Goal: Download file/media

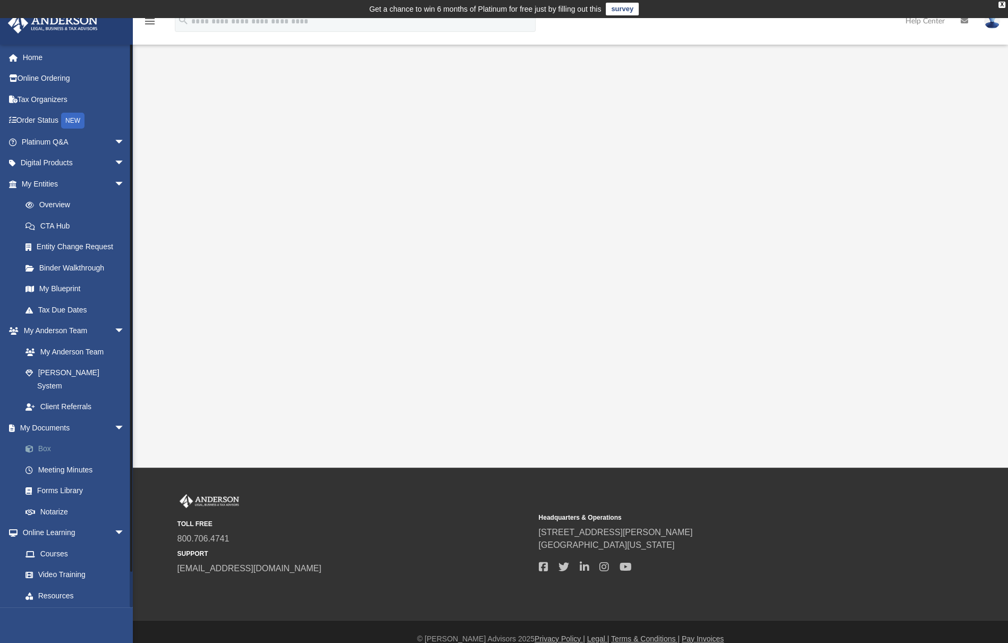
click at [66, 439] on link "Box" at bounding box center [78, 449] width 126 height 21
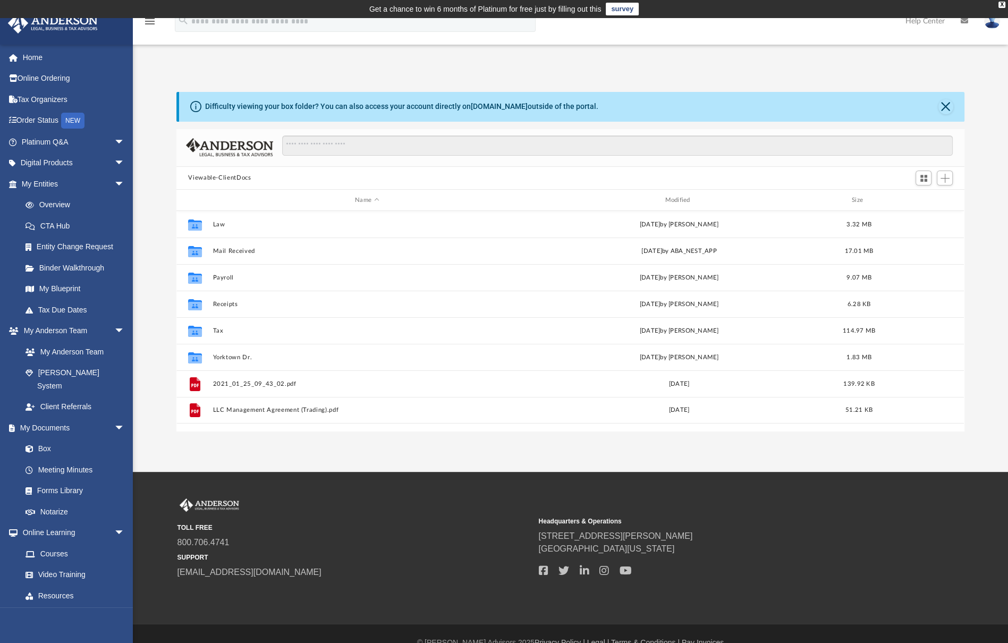
scroll to position [233, 779]
click at [217, 333] on button "Tax" at bounding box center [367, 330] width 308 height 7
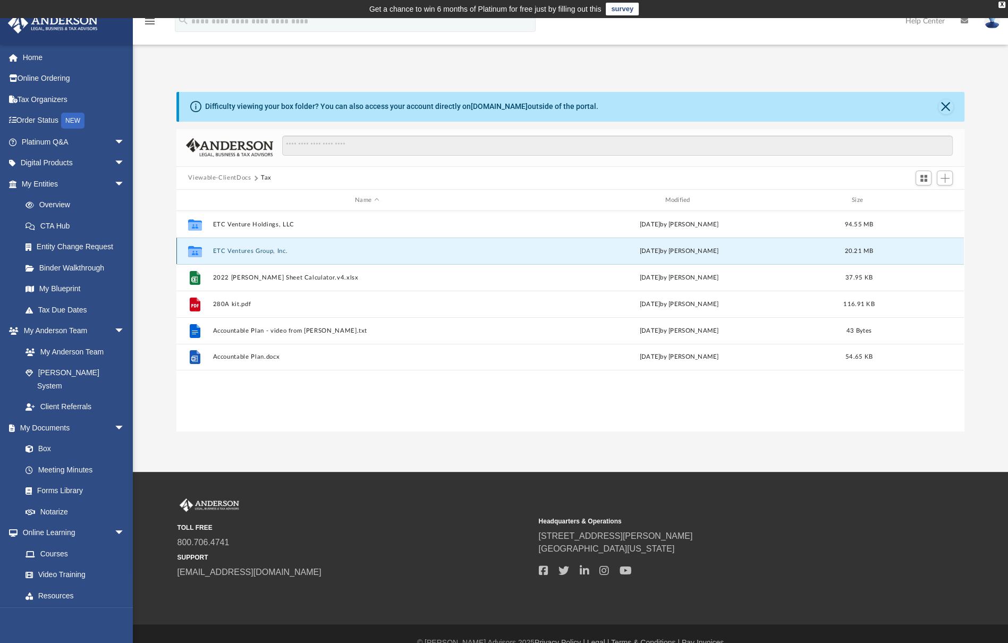
click at [250, 250] on button "ETC Ventures Group, Inc." at bounding box center [367, 251] width 308 height 7
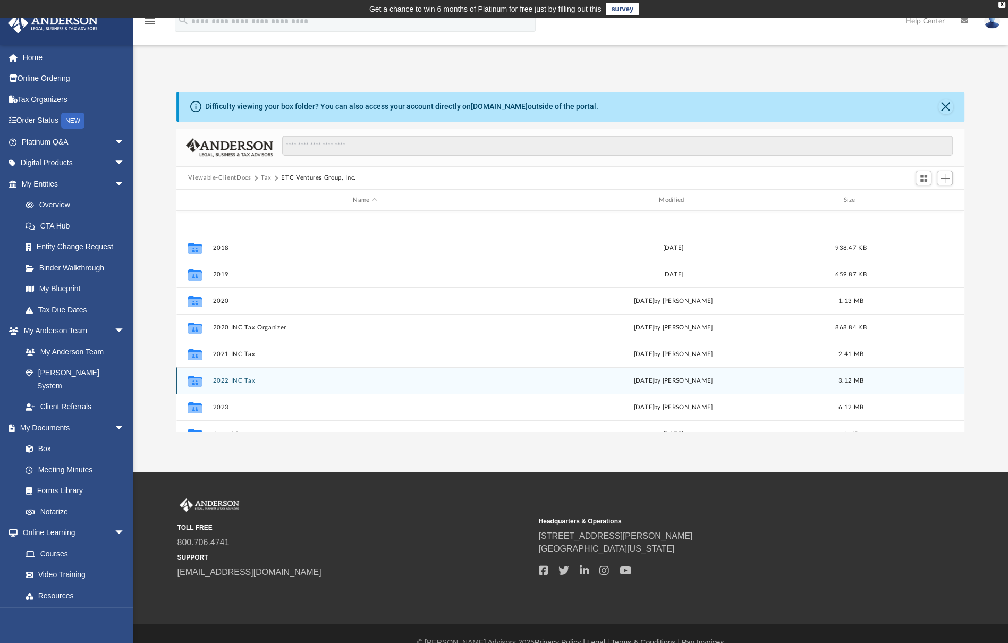
scroll to position [159, 0]
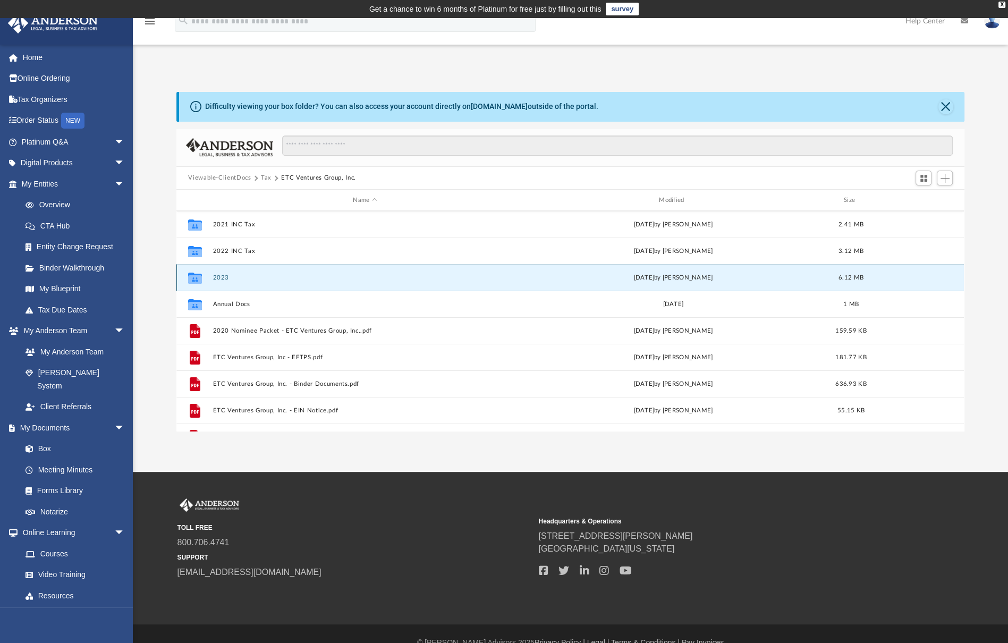
click at [252, 278] on button "2023" at bounding box center [365, 277] width 304 height 7
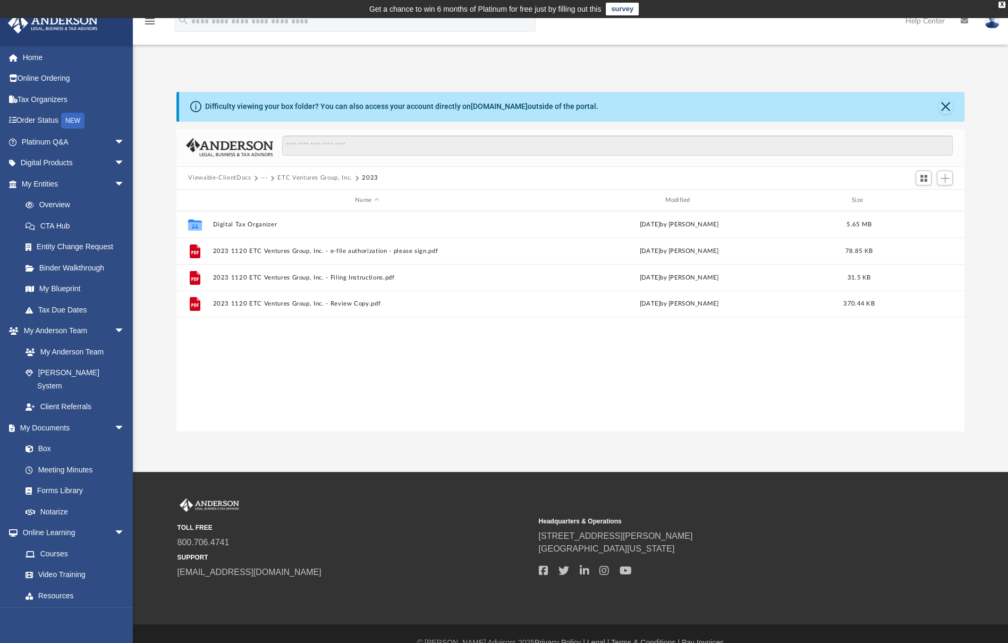
scroll to position [0, 0]
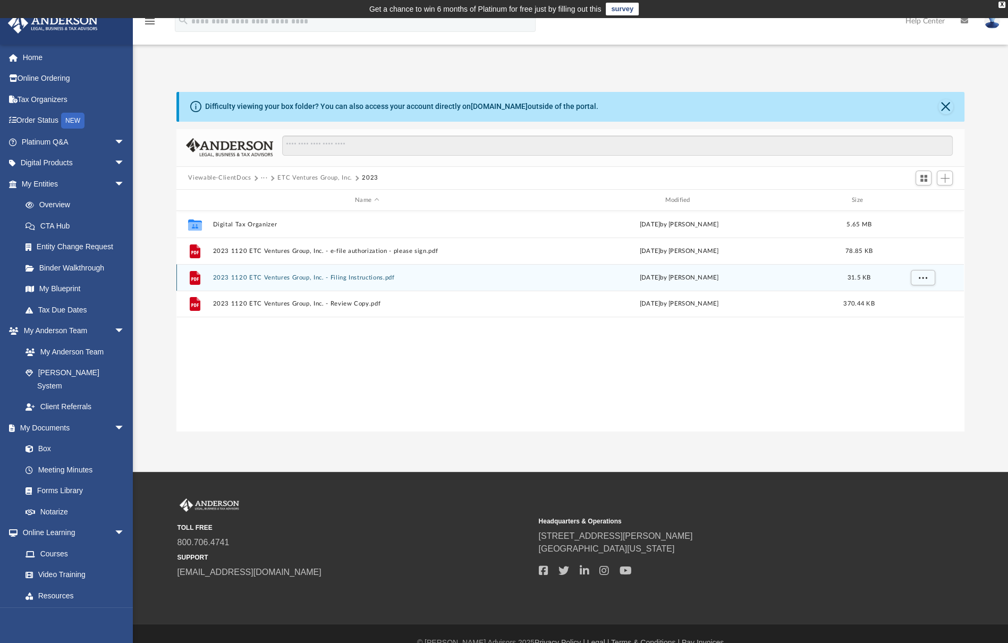
click at [304, 278] on button "2023 1120 ETC Ventures Group, Inc. - Filing Instructions.pdf" at bounding box center [367, 277] width 308 height 7
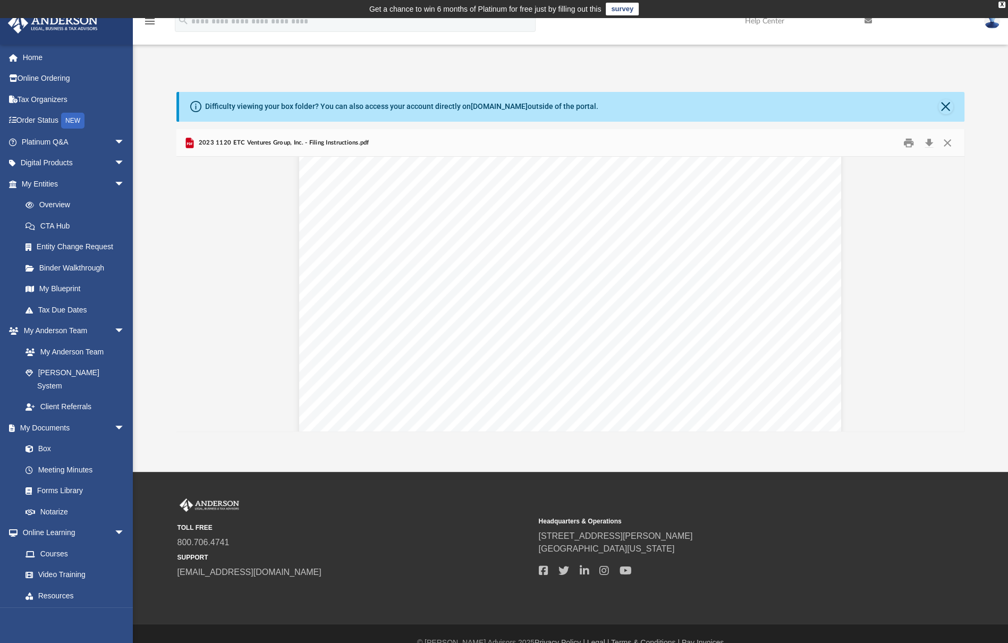
scroll to position [443, 0]
click at [946, 104] on button "Close" at bounding box center [946, 106] width 15 height 15
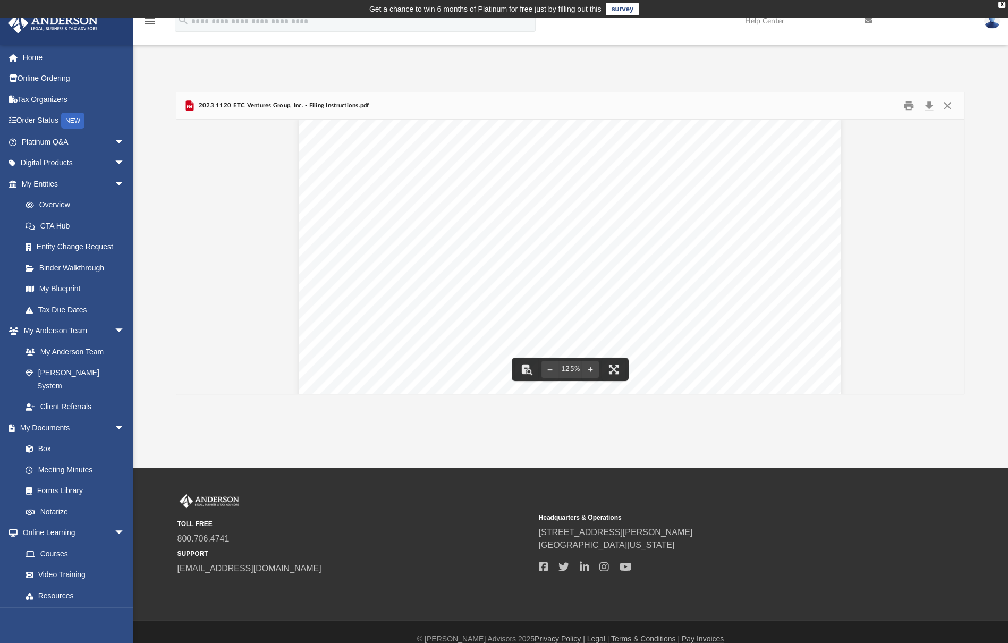
scroll to position [0, 0]
click at [948, 104] on button "Close" at bounding box center [947, 105] width 19 height 16
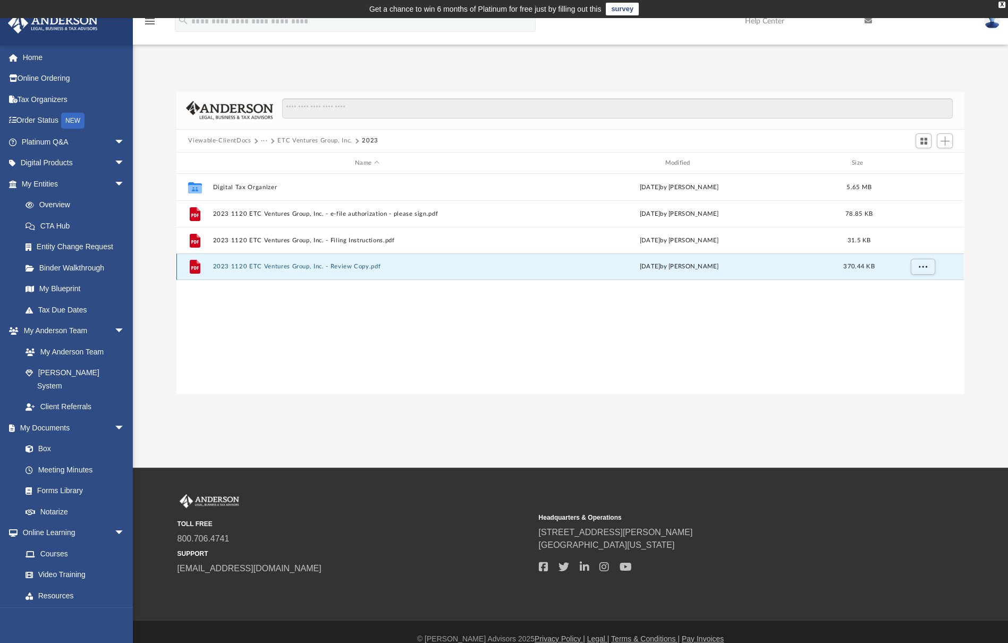
click at [317, 267] on button "2023 1120 ETC Ventures Group, Inc. - Review Copy.pdf" at bounding box center [367, 267] width 308 height 7
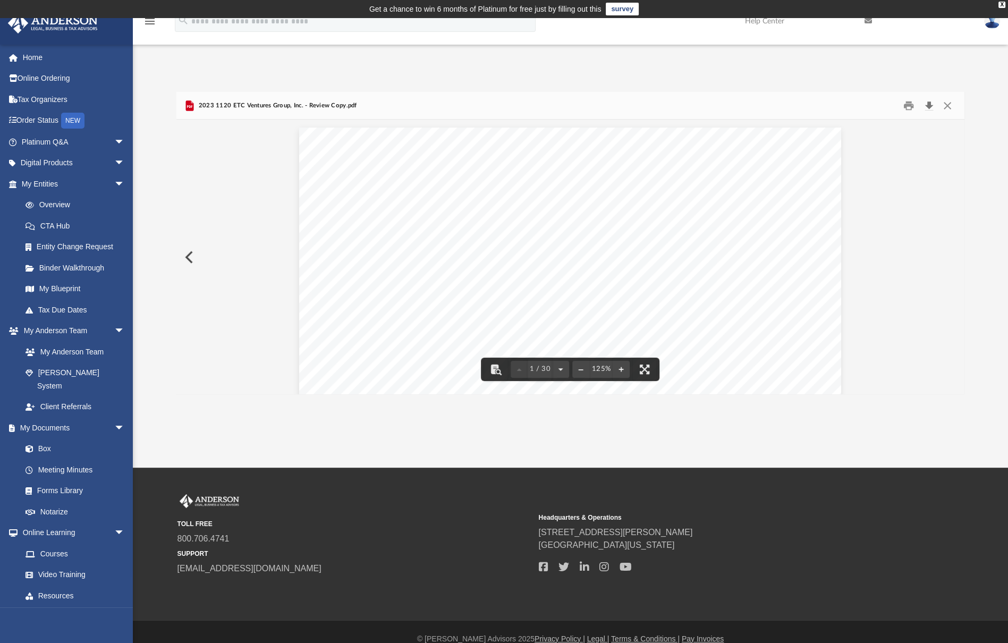
click at [928, 104] on button "Download" at bounding box center [929, 105] width 19 height 16
click at [947, 106] on button "Close" at bounding box center [947, 105] width 19 height 16
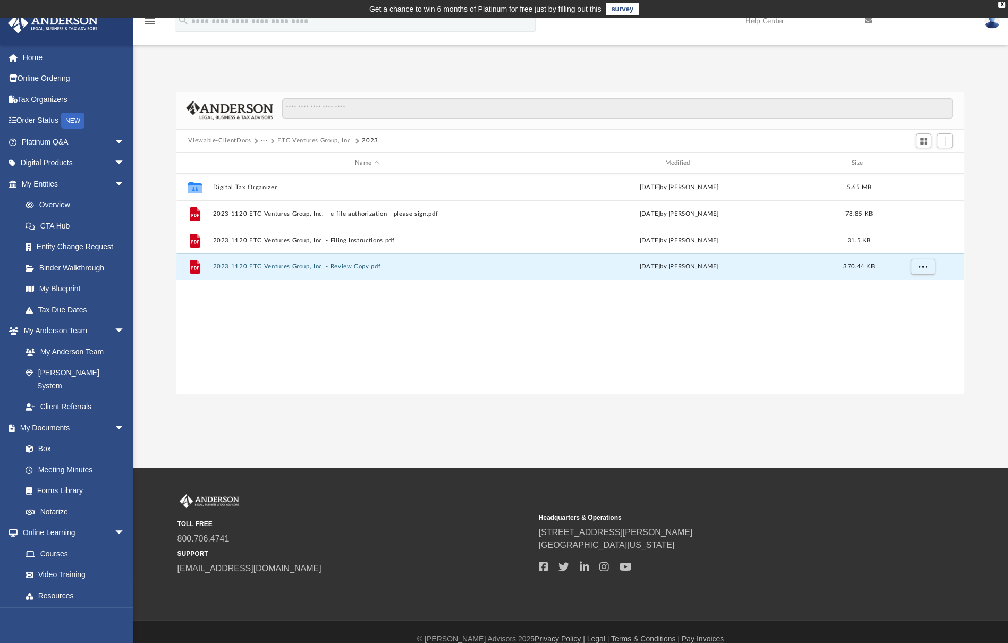
click at [264, 142] on button "···" at bounding box center [264, 141] width 7 height 10
click at [271, 159] on li "Tax" at bounding box center [271, 159] width 10 height 11
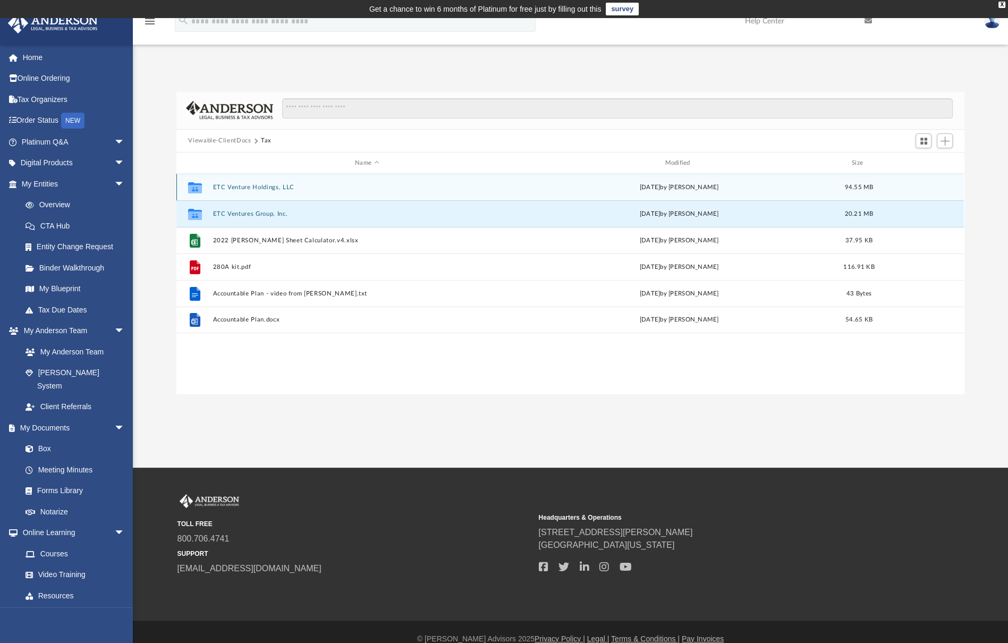
drag, startPoint x: 273, startPoint y: 213, endPoint x: 281, endPoint y: 196, distance: 18.8
click at [281, 196] on div "Collaborated Folder ETC Venture Holdings, LLC [DATE] by [PERSON_NAME] 94.55 MB …" at bounding box center [570, 253] width 788 height 159
click at [273, 187] on button "ETC Venture Holdings, LLC" at bounding box center [367, 187] width 308 height 7
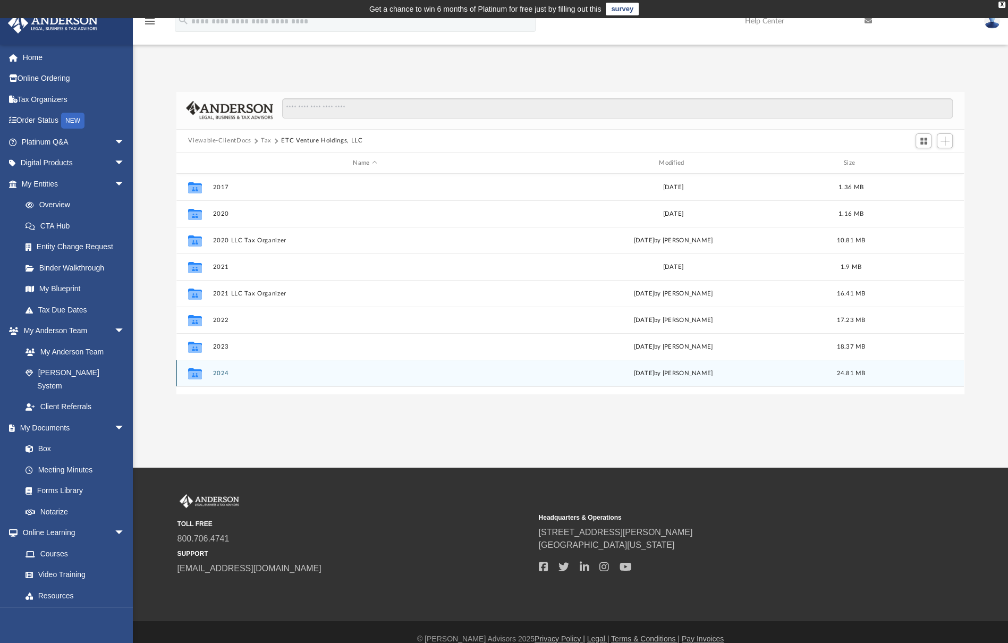
click at [217, 371] on button "2024" at bounding box center [365, 373] width 304 height 7
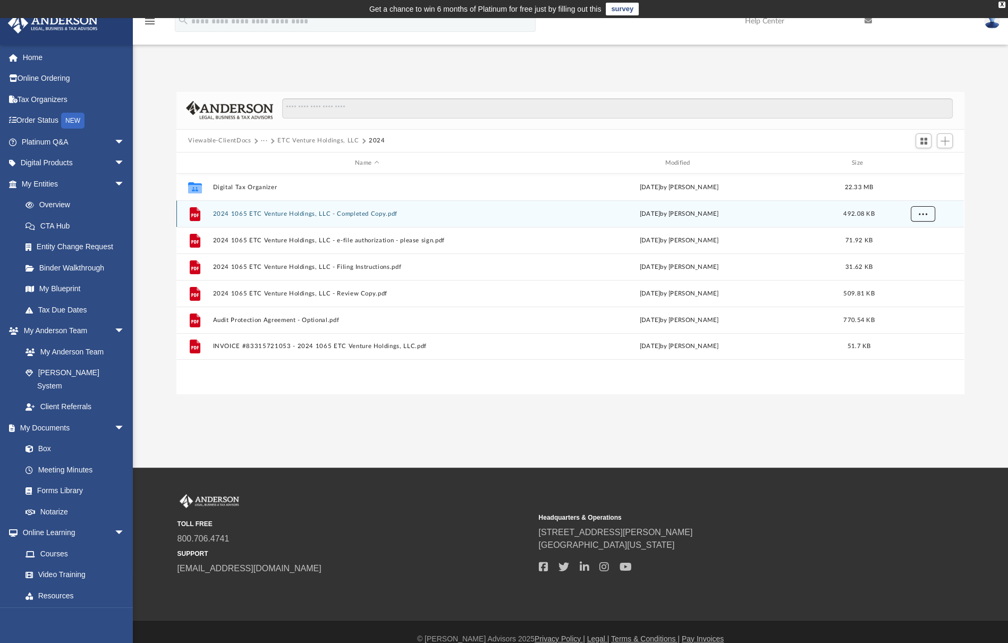
click at [922, 214] on span "More options" at bounding box center [923, 214] width 9 height 6
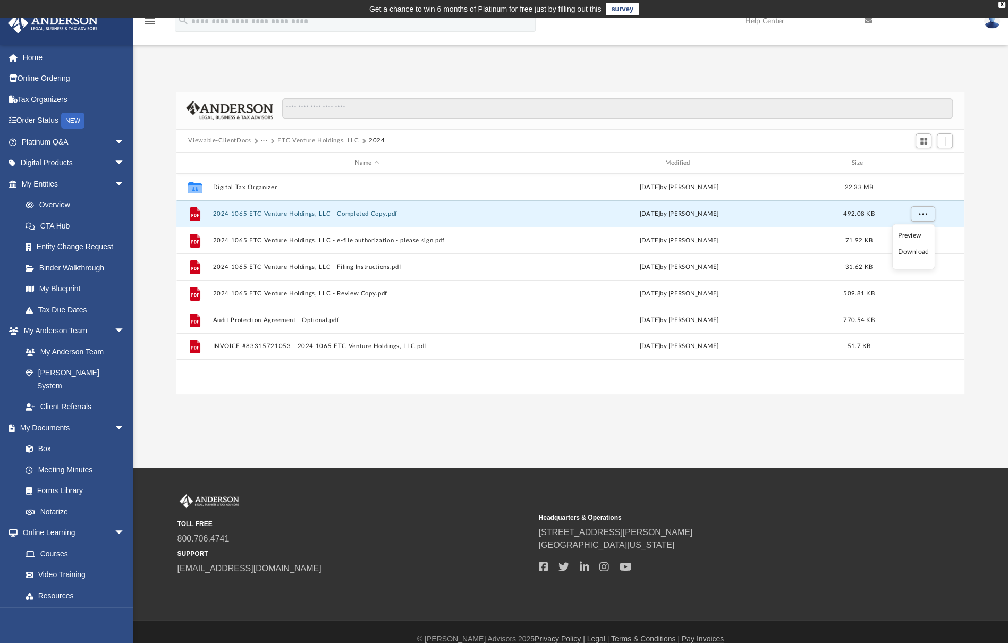
click at [918, 250] on li "Download" at bounding box center [913, 252] width 31 height 11
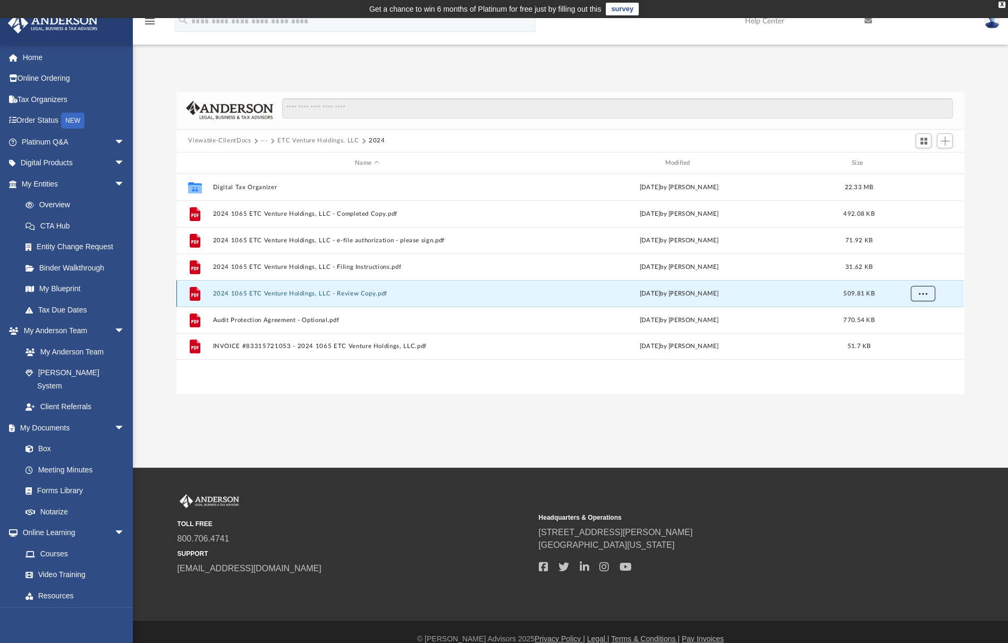
click at [920, 291] on span "More options" at bounding box center [923, 294] width 9 height 6
click at [915, 331] on li "Download" at bounding box center [913, 331] width 31 height 11
click at [517, 136] on div "Viewable-ClientDocs ··· ETC Venture Holdings, LLC 2024" at bounding box center [570, 141] width 788 height 23
